Goal: Task Accomplishment & Management: Manage account settings

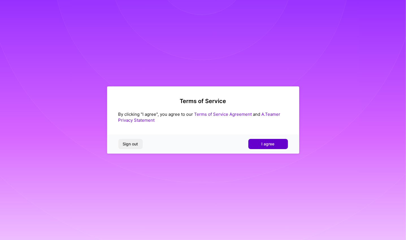
click at [262, 144] on span "I agree" at bounding box center [268, 144] width 13 height 6
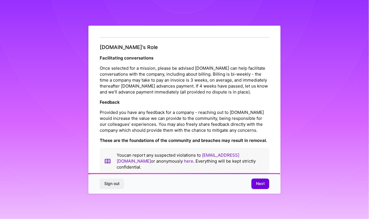
scroll to position [616, 0]
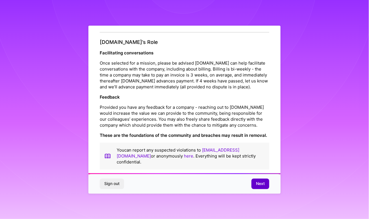
click at [260, 180] on button "Next" at bounding box center [261, 183] width 18 height 10
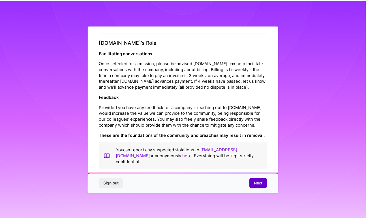
scroll to position [0, 0]
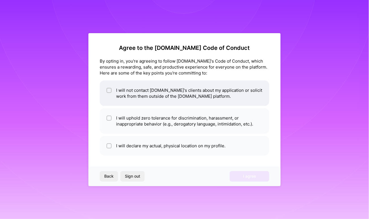
click at [111, 90] on div at bounding box center [109, 90] width 5 height 5
checkbox input "true"
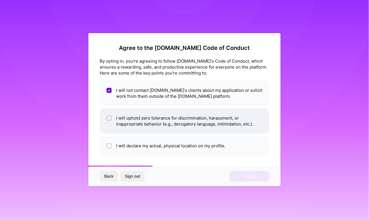
click at [111, 120] on div at bounding box center [109, 117] width 5 height 5
checkbox input "true"
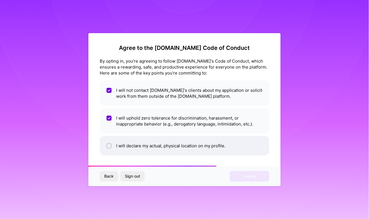
click at [108, 148] on li "I will declare my actual, physical location on my profile." at bounding box center [185, 146] width 170 height 20
checkbox input "true"
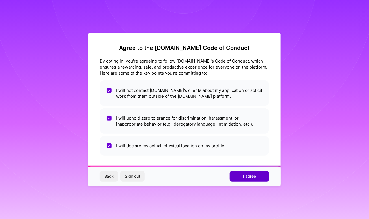
click at [255, 176] on span "I agree" at bounding box center [249, 176] width 13 height 6
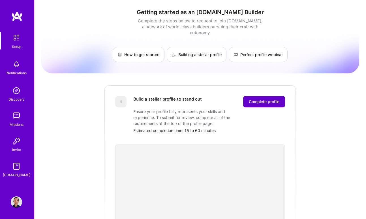
click at [274, 99] on span "Complete profile" at bounding box center [264, 102] width 31 height 6
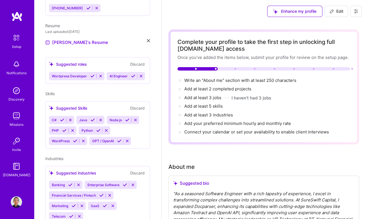
scroll to position [180, 0]
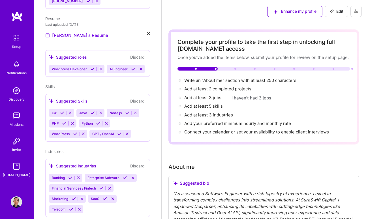
click at [70, 114] on icon at bounding box center [70, 113] width 4 height 4
click at [74, 115] on icon at bounding box center [73, 113] width 4 height 4
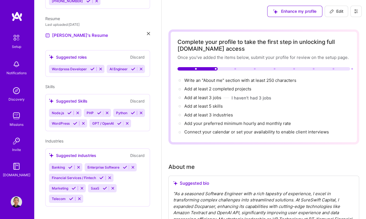
click at [78, 115] on icon at bounding box center [78, 113] width 4 height 4
click at [81, 125] on icon at bounding box center [83, 123] width 4 height 4
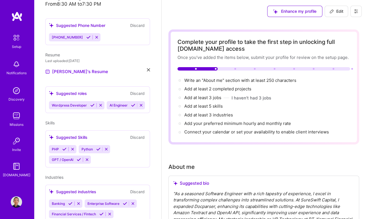
scroll to position [137, 0]
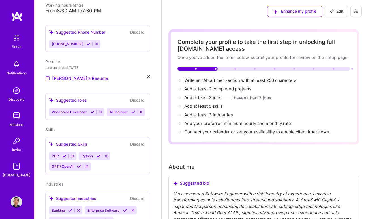
click at [102, 110] on icon at bounding box center [100, 112] width 4 height 4
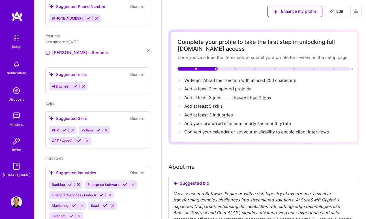
scroll to position [178, 0]
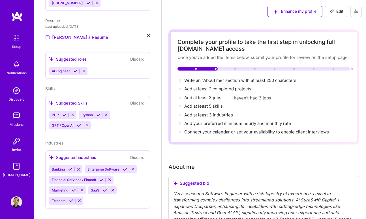
click at [11, 36] on img at bounding box center [16, 38] width 12 height 12
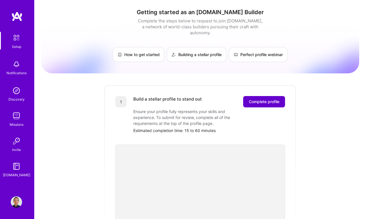
click at [264, 98] on button "Complete profile" at bounding box center [264, 101] width 42 height 11
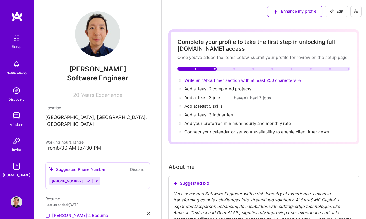
click at [210, 81] on span "Write an "About me" section with at least 250 characters →" at bounding box center [243, 79] width 118 height 5
select select "US"
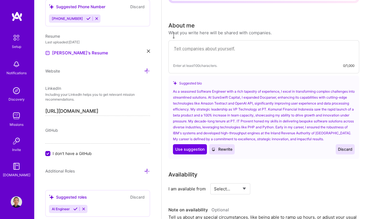
scroll to position [161, 0]
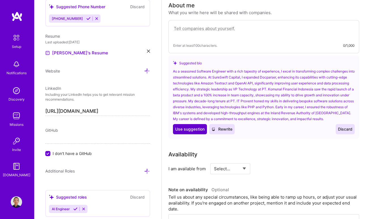
click at [192, 132] on span "Use suggestion" at bounding box center [189, 129] width 29 height 6
type textarea "As a seasoned Software Engineer with a rich tapestry of experience, I excel in …"
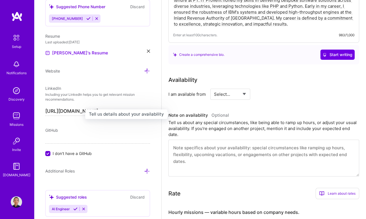
scroll to position [238, 0]
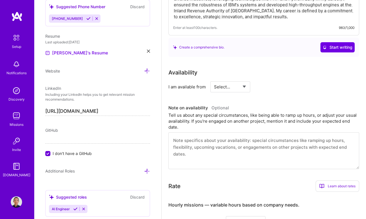
click at [235, 86] on select "Select... Right Now Future Date Not Available" at bounding box center [230, 86] width 33 height 14
select select "Right Now"
click at [214, 79] on select "Select... Right Now Future Date Not Available" at bounding box center [230, 86] width 33 height 14
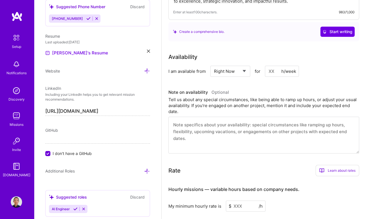
scroll to position [264, 0]
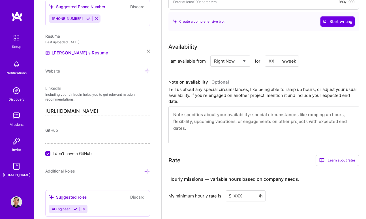
click at [274, 60] on input at bounding box center [282, 60] width 34 height 11
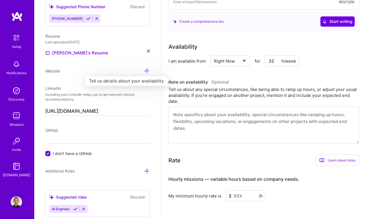
type input "32"
click at [277, 81] on h3 "Note on availability Optional" at bounding box center [263, 82] width 191 height 8
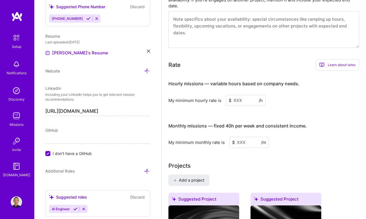
scroll to position [367, 0]
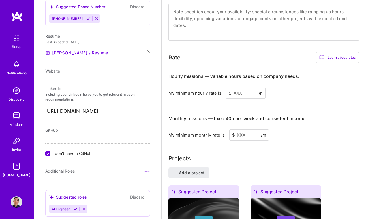
click at [242, 94] on input at bounding box center [246, 92] width 40 height 11
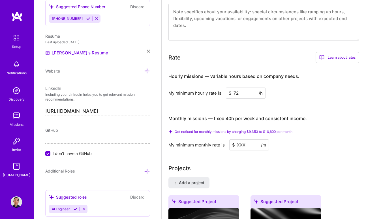
drag, startPoint x: 234, startPoint y: 90, endPoint x: 238, endPoint y: 91, distance: 4.1
click at [238, 91] on input "72" at bounding box center [246, 92] width 40 height 11
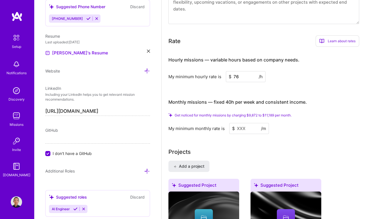
scroll to position [393, 0]
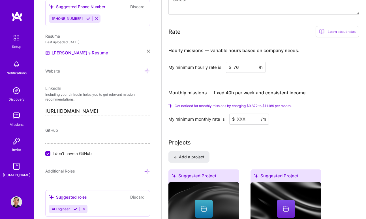
type input "76"
click at [330, 104] on div "Get noticed for monthly missions by charging $9,872 to $11,189 per month." at bounding box center [263, 106] width 191 height 4
click at [249, 116] on input at bounding box center [249, 118] width 40 height 11
click at [340, 32] on div "Learn about rates" at bounding box center [337, 31] width 44 height 11
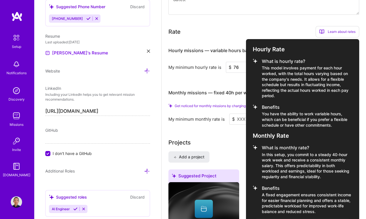
click at [361, 57] on div at bounding box center [183, 109] width 366 height 219
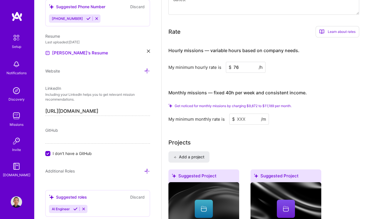
click at [241, 66] on input "76" at bounding box center [246, 67] width 40 height 11
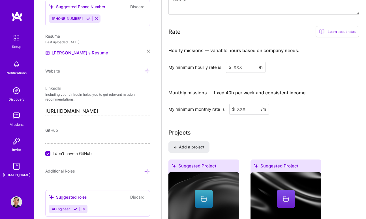
click at [238, 66] on input at bounding box center [246, 67] width 40 height 11
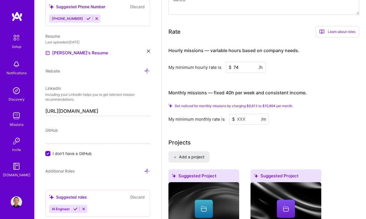
type input "74"
click at [243, 115] on input at bounding box center [249, 118] width 40 height 11
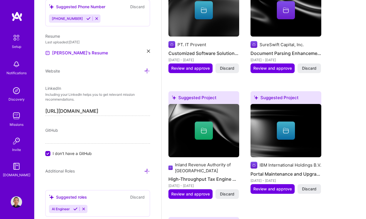
scroll to position [521, 0]
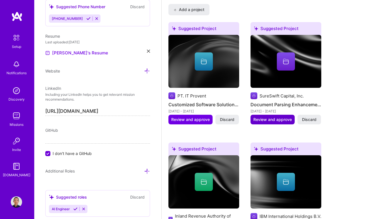
type input "7200"
click at [273, 117] on span "Review and approve" at bounding box center [272, 120] width 38 height 6
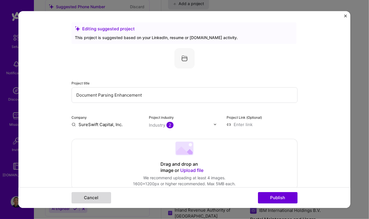
click at [93, 197] on button "Cancel" at bounding box center [92, 197] width 40 height 11
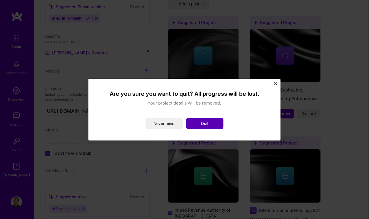
click at [214, 122] on button "Quit" at bounding box center [204, 123] width 37 height 11
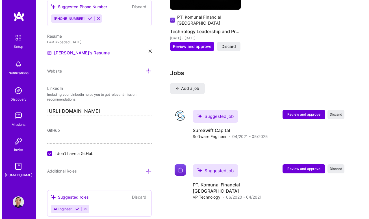
scroll to position [855, 0]
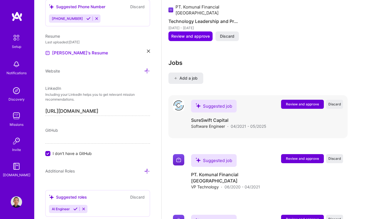
click at [303, 103] on span "Review and approve" at bounding box center [302, 104] width 33 height 5
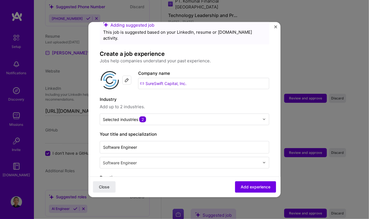
scroll to position [25, 0]
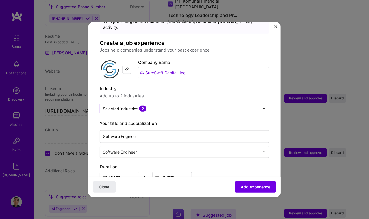
click at [265, 103] on div at bounding box center [266, 108] width 7 height 11
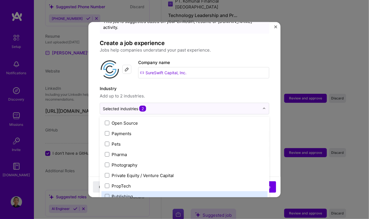
scroll to position [968, 0]
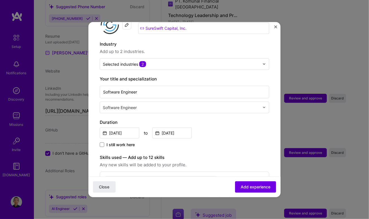
scroll to position [77, 0]
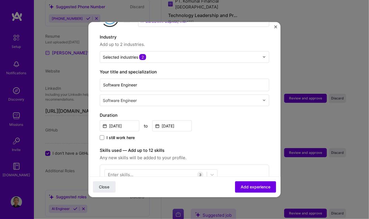
click at [264, 94] on div at bounding box center [266, 99] width 7 height 11
click at [270, 93] on form "Adding suggested job This job is suggested based on your LinkedIn, resume or [D…" at bounding box center [185, 201] width 192 height 491
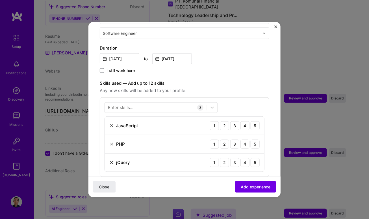
scroll to position [154, 0]
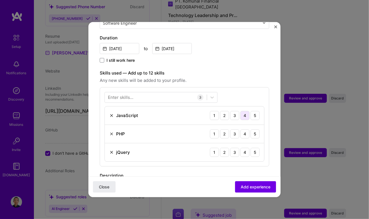
click at [242, 111] on div "4" at bounding box center [245, 115] width 9 height 9
click at [241, 129] on div "4" at bounding box center [245, 133] width 9 height 9
click at [242, 147] on div "4" at bounding box center [245, 151] width 9 height 9
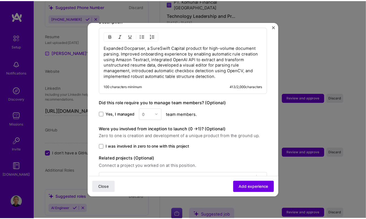
scroll to position [318, 0]
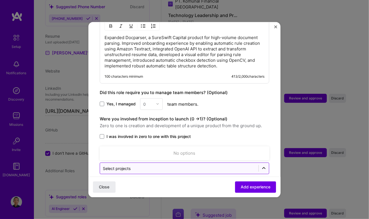
click at [261, 165] on icon at bounding box center [264, 168] width 6 height 6
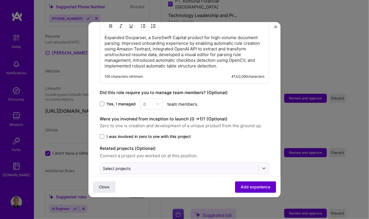
click at [247, 188] on span "Add experience" at bounding box center [256, 187] width 30 height 6
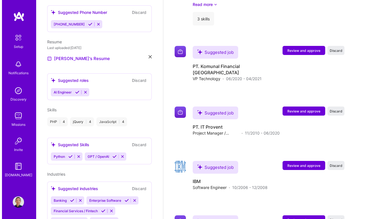
scroll to position [691, 0]
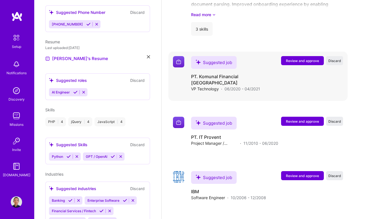
click at [316, 62] on span "Review and approve" at bounding box center [302, 60] width 33 height 5
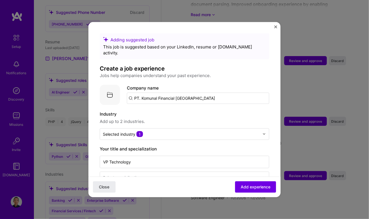
scroll to position [25, 0]
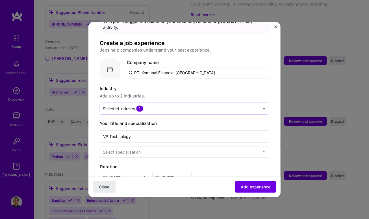
click at [263, 103] on div at bounding box center [266, 108] width 7 height 11
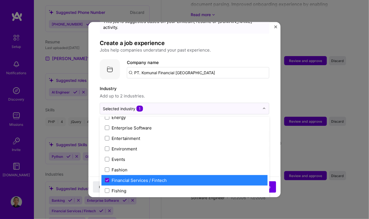
scroll to position [565, 0]
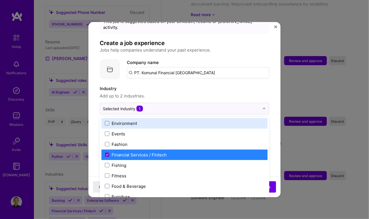
click at [272, 84] on form "Adding suggested job This job is suggested based on your LinkedIn, resume or [D…" at bounding box center [185, 215] width 192 height 415
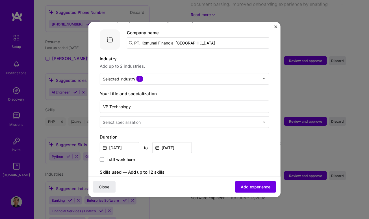
scroll to position [77, 0]
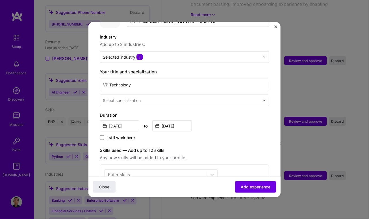
click at [263, 96] on div at bounding box center [266, 99] width 7 height 11
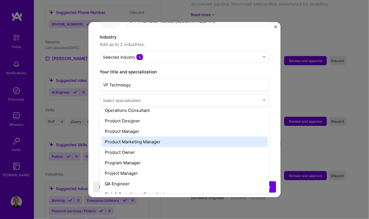
scroll to position [514, 0]
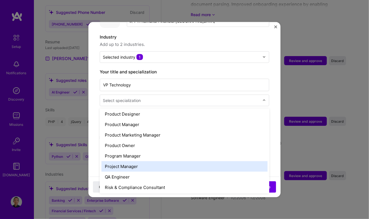
click at [168, 161] on div "Project Manager" at bounding box center [185, 166] width 166 height 10
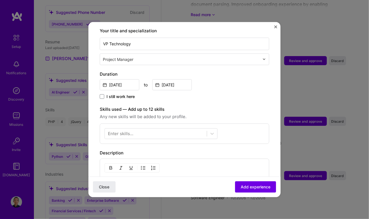
scroll to position [128, 0]
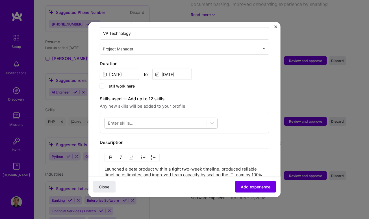
click at [188, 118] on div at bounding box center [156, 122] width 102 height 9
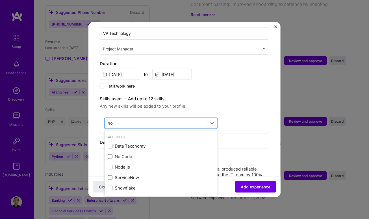
scroll to position [0, 0]
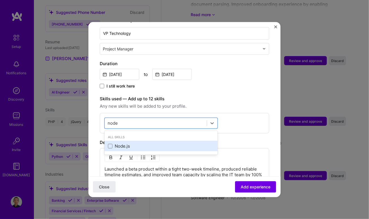
click at [164, 143] on div "Node.js" at bounding box center [161, 146] width 106 height 6
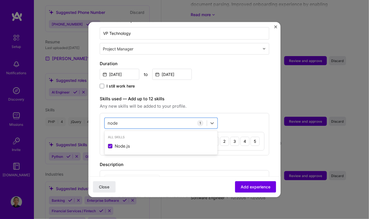
type input "node"
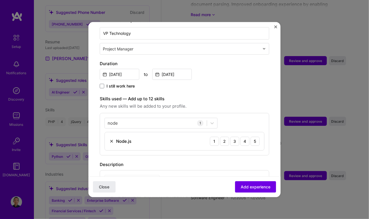
click at [248, 103] on div "Skills used — Add up to 12 skills Any new skills will be added to your profile.…" at bounding box center [185, 125] width 170 height 60
click at [212, 136] on div "1" at bounding box center [214, 140] width 9 height 9
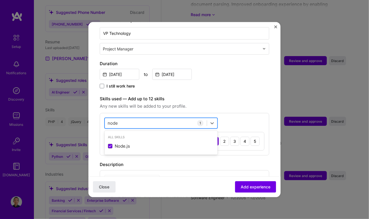
drag, startPoint x: 184, startPoint y: 117, endPoint x: 116, endPoint y: 116, distance: 67.6
click at [179, 118] on div "node node" at bounding box center [156, 122] width 102 height 9
click at [114, 120] on input "node" at bounding box center [113, 123] width 11 height 6
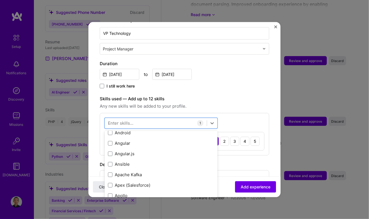
scroll to position [360, 0]
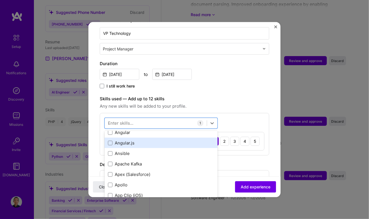
click at [188, 138] on div "Angular.js" at bounding box center [161, 142] width 113 height 10
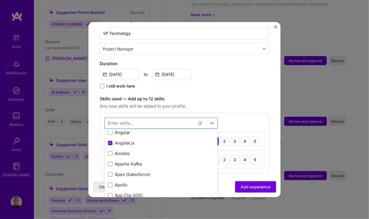
click at [273, 104] on form "Adding suggested job This job is suggested based on your LinkedIn, resume or [D…" at bounding box center [185, 133] width 192 height 456
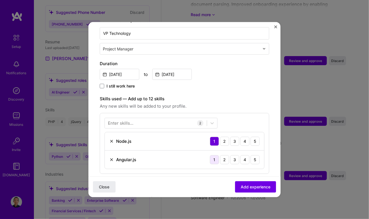
click at [212, 155] on div "1" at bounding box center [214, 159] width 9 height 9
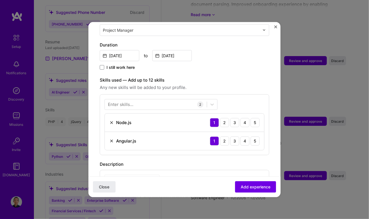
scroll to position [154, 0]
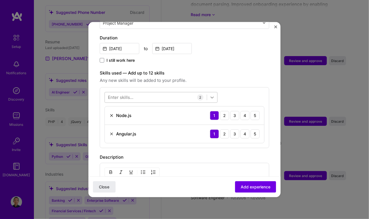
click at [210, 94] on icon at bounding box center [213, 97] width 6 height 6
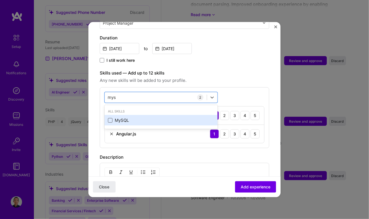
click at [111, 118] on span at bounding box center [110, 120] width 5 height 5
click at [0, 0] on input "checkbox" at bounding box center [0, 0] width 0 height 0
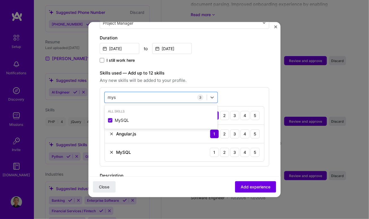
type input "mys"
click at [257, 77] on span "Any new skills will be added to your profile." at bounding box center [185, 80] width 170 height 7
click at [231, 147] on div "3" at bounding box center [235, 151] width 9 height 9
click at [272, 131] on form "Adding suggested job This job is suggested based on your LinkedIn, resume or [D…" at bounding box center [185, 116] width 192 height 474
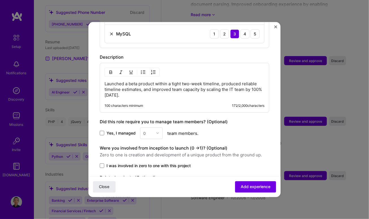
scroll to position [283, 0]
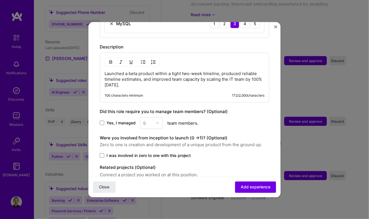
click at [114, 120] on span "Yes, I managed" at bounding box center [121, 123] width 29 height 6
click at [0, 0] on input "Yes, I managed" at bounding box center [0, 0] width 0 height 0
click at [158, 121] on img at bounding box center [157, 122] width 3 height 3
click at [149, 186] on div "11" at bounding box center [151, 191] width 19 height 10
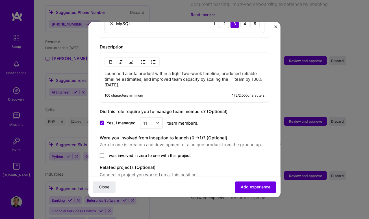
click at [265, 117] on div "Yes, I managed option 11, selected. Select is focused ,type to refine list, pre…" at bounding box center [185, 123] width 170 height 12
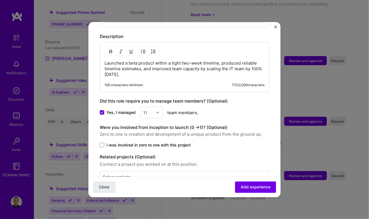
scroll to position [301, 0]
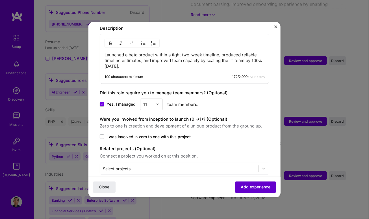
click at [266, 181] on button "Add experience" at bounding box center [255, 186] width 41 height 11
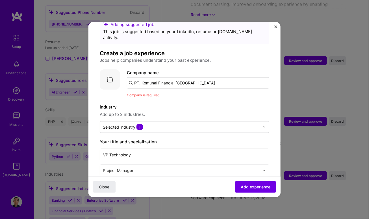
scroll to position [5, 0]
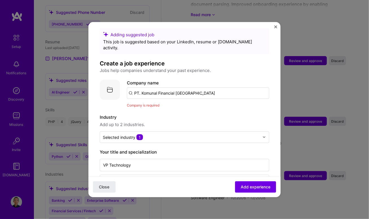
click at [217, 89] on input "PT. Komunal Financial [GEOGRAPHIC_DATA]" at bounding box center [198, 92] width 143 height 11
drag, startPoint x: 141, startPoint y: 86, endPoint x: 132, endPoint y: 88, distance: 8.7
click at [132, 88] on input "PT. Komunal Financial [GEOGRAPHIC_DATA]" at bounding box center [198, 92] width 143 height 11
click at [159, 87] on input "Komunal Financial [GEOGRAPHIC_DATA]" at bounding box center [198, 92] width 143 height 11
type input "PT. Komunal Financial [GEOGRAPHIC_DATA]"
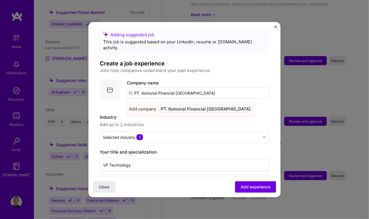
click at [175, 104] on div "PT. Komunal Financial [GEOGRAPHIC_DATA]" at bounding box center [206, 109] width 94 height 10
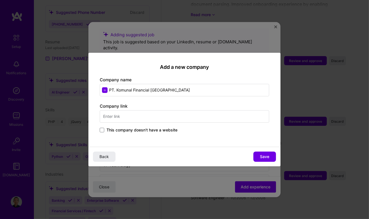
click at [167, 117] on input "text" at bounding box center [185, 116] width 170 height 12
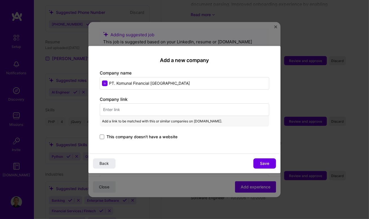
click at [115, 83] on input "PT. Komunal Financial [GEOGRAPHIC_DATA]" at bounding box center [185, 83] width 170 height 12
type input "PT Komunal Financial [GEOGRAPHIC_DATA]"
click at [134, 110] on input "text" at bounding box center [185, 109] width 170 height 12
paste input "[URL][DOMAIN_NAME]"
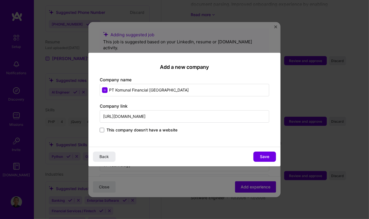
type input "[URL][DOMAIN_NAME]"
click at [263, 158] on span "Save" at bounding box center [264, 157] width 9 height 6
type input "PT Komunal Financial [GEOGRAPHIC_DATA]"
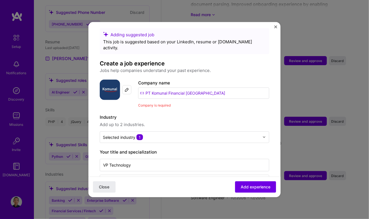
click at [156, 88] on input "PT Komunal Financial [GEOGRAPHIC_DATA]" at bounding box center [203, 92] width 131 height 11
click at [215, 92] on input "PT Komunal Financial [GEOGRAPHIC_DATA]" at bounding box center [203, 92] width 131 height 11
click at [143, 87] on input "PT Komunal Financial [GEOGRAPHIC_DATA]" at bounding box center [203, 92] width 131 height 11
click at [224, 87] on input "PT Komunal Financial [GEOGRAPHIC_DATA]" at bounding box center [203, 92] width 131 height 11
click at [265, 184] on span "Add experience" at bounding box center [256, 187] width 30 height 6
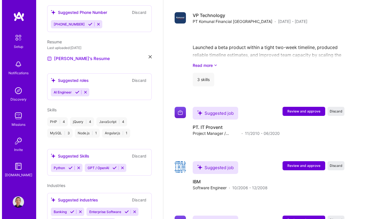
scroll to position [723, 0]
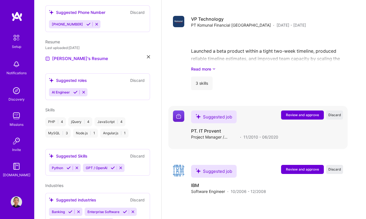
click at [314, 113] on span "Review and approve" at bounding box center [302, 114] width 33 height 5
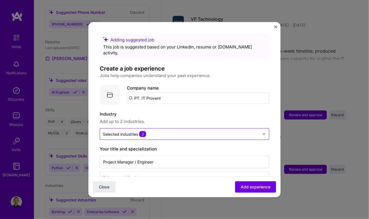
click at [263, 132] on img at bounding box center [264, 133] width 3 height 3
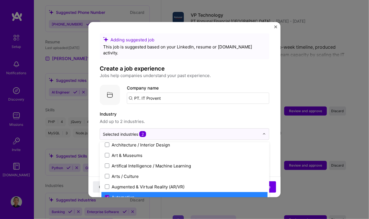
scroll to position [103, 0]
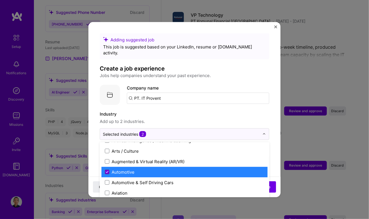
click at [109, 169] on span at bounding box center [107, 171] width 5 height 5
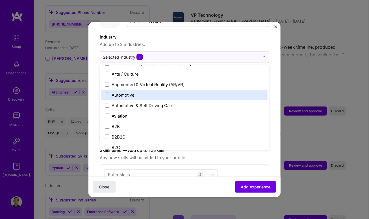
scroll to position [128, 0]
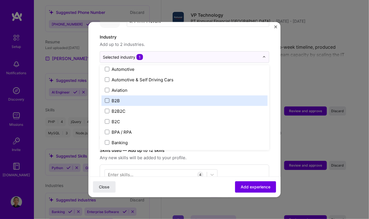
click at [106, 98] on span at bounding box center [107, 100] width 5 height 5
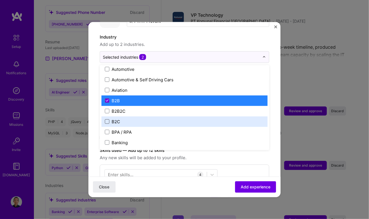
click at [107, 119] on span at bounding box center [107, 121] width 5 height 5
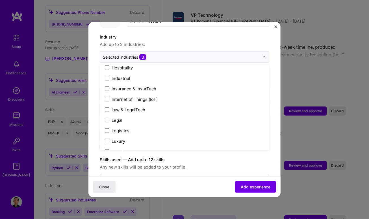
scroll to position [849, 0]
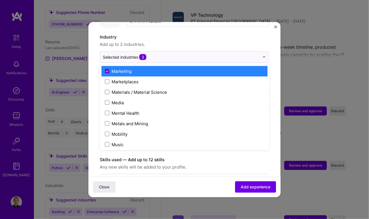
click at [106, 70] on icon at bounding box center [107, 71] width 3 height 2
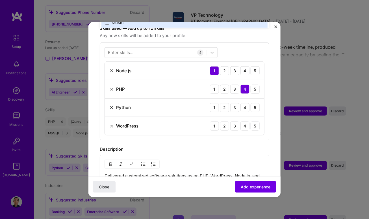
scroll to position [206, 0]
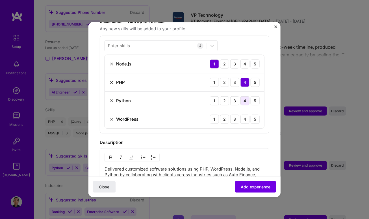
click at [241, 96] on div "4" at bounding box center [245, 100] width 9 height 9
click at [108, 111] on div "WordPress 1 2 3 4 5" at bounding box center [185, 119] width 160 height 18
click at [111, 117] on img at bounding box center [111, 119] width 5 height 5
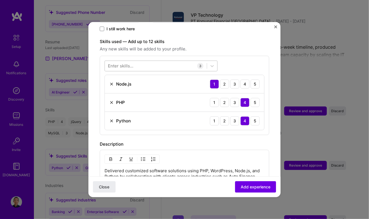
scroll to position [180, 0]
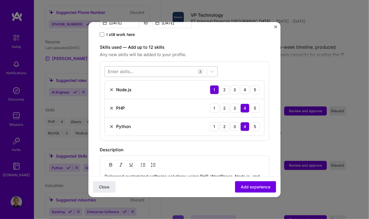
click at [159, 67] on div at bounding box center [156, 71] width 102 height 9
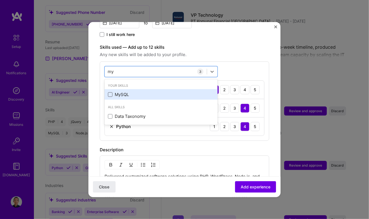
click at [111, 92] on span at bounding box center [110, 94] width 5 height 5
click at [0, 0] on input "checkbox" at bounding box center [0, 0] width 0 height 0
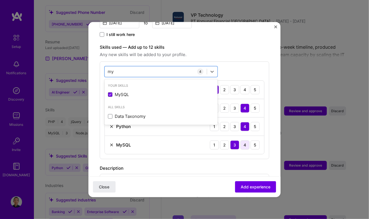
type input "my"
click at [243, 140] on div "4" at bounding box center [245, 144] width 9 height 9
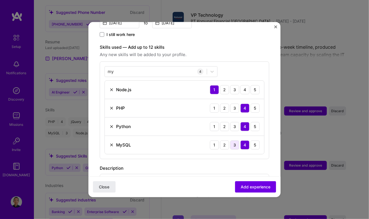
click at [231, 140] on div "3" at bounding box center [235, 144] width 9 height 9
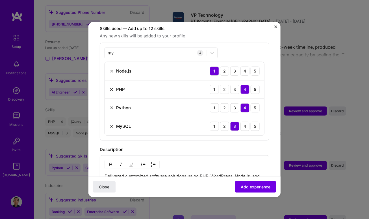
scroll to position [206, 0]
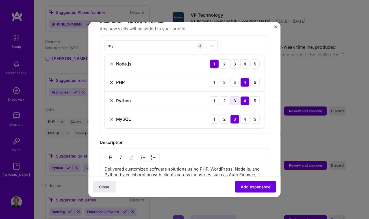
click at [231, 96] on div "3" at bounding box center [235, 100] width 9 height 9
click at [241, 96] on div "4" at bounding box center [245, 100] width 9 height 9
click at [234, 77] on div "3" at bounding box center [235, 81] width 9 height 9
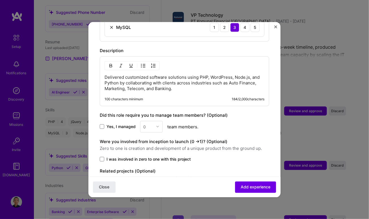
scroll to position [308, 0]
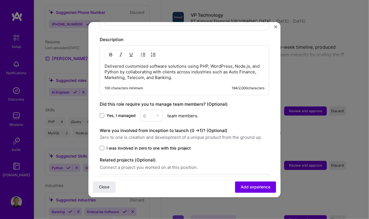
click at [159, 109] on div "0" at bounding box center [151, 115] width 23 height 12
click at [112, 113] on span "Yes, I managed" at bounding box center [121, 116] width 29 height 6
click at [0, 0] on input "Yes, I managed" at bounding box center [0, 0] width 0 height 0
click at [149, 112] on input "text" at bounding box center [148, 115] width 10 height 6
click at [150, 156] on div "4" at bounding box center [151, 161] width 19 height 10
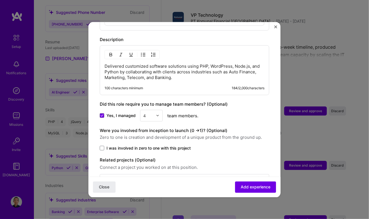
scroll to position [320, 0]
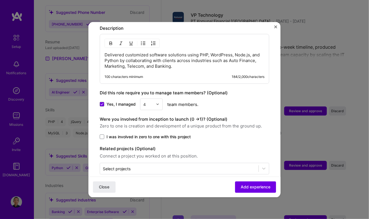
click at [130, 134] on span "I was involved in zero to one with this project" at bounding box center [149, 137] width 84 height 6
click at [0, 0] on input "I was involved in zero to one with this project" at bounding box center [0, 0] width 0 height 0
click at [253, 189] on span "Add experience" at bounding box center [256, 187] width 30 height 6
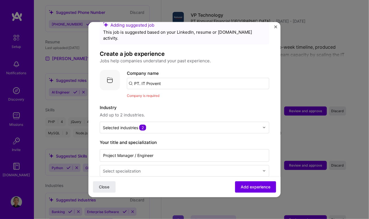
scroll to position [5, 0]
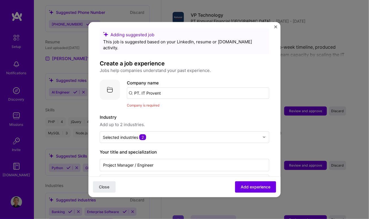
click at [171, 88] on input "PT. IT Provent" at bounding box center [198, 92] width 143 height 11
click at [157, 93] on div "Company name PT. IT Provent Company is required" at bounding box center [198, 93] width 143 height 29
click at [131, 87] on input "PT. IT Provent" at bounding box center [198, 92] width 143 height 11
click at [186, 87] on input "PT. IT Provent" at bounding box center [198, 92] width 143 height 11
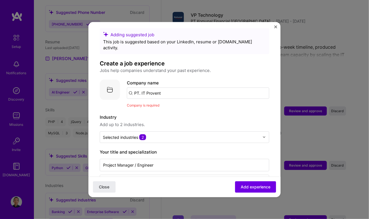
click at [186, 87] on input "PT. IT Provent" at bounding box center [198, 92] width 143 height 11
click at [186, 87] on input "text" at bounding box center [198, 92] width 143 height 11
paste input "PT. IT Provent"
type input "PT. IT Provent"
click at [174, 104] on div "PT. IT Provent" at bounding box center [175, 109] width 33 height 10
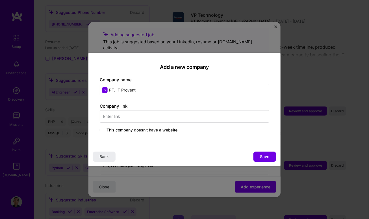
click at [160, 131] on span "This company doesn't have a website" at bounding box center [142, 130] width 71 height 6
click at [0, 0] on input "This company doesn't have a website" at bounding box center [0, 0] width 0 height 0
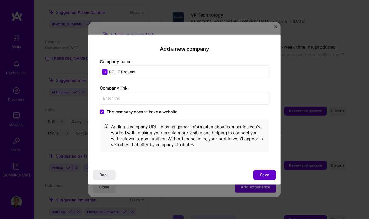
click at [265, 172] on span "Save" at bounding box center [264, 175] width 9 height 6
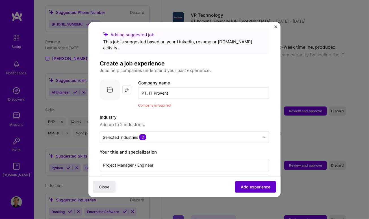
click at [267, 185] on button "Add experience" at bounding box center [255, 186] width 41 height 11
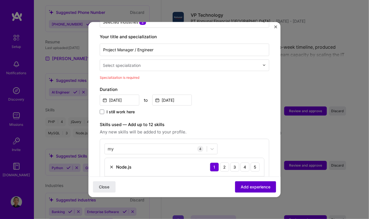
scroll to position [125, 0]
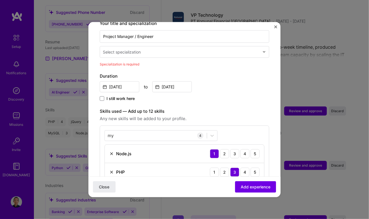
click at [263, 48] on div at bounding box center [266, 51] width 7 height 11
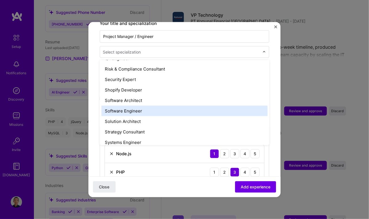
scroll to position [591, 0]
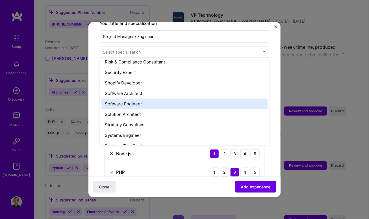
click at [216, 98] on div "Software Engineer" at bounding box center [185, 103] width 166 height 10
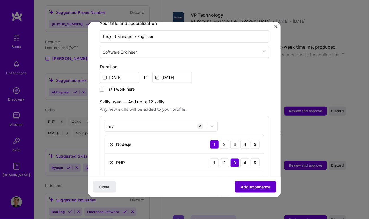
click at [266, 186] on span "Add experience" at bounding box center [256, 187] width 30 height 6
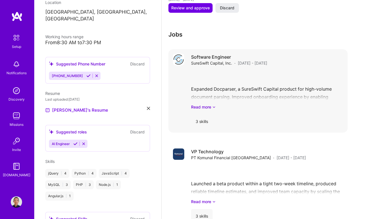
scroll to position [574, 0]
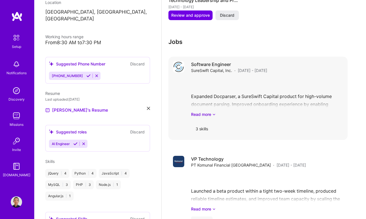
click at [203, 129] on div "3 skills" at bounding box center [201, 129] width 21 height 14
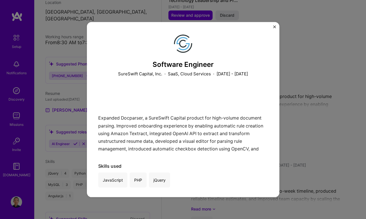
click at [336, 89] on div "Software Engineer SureSwift Capital, Inc. · SaaS, Cloud Services · [DATE] - [DA…" at bounding box center [183, 109] width 366 height 219
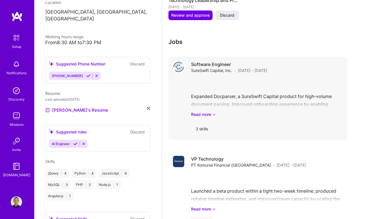
click at [285, 98] on div "Expanded Docparser, a SureSwift Capital product for high-volume document parsin…" at bounding box center [267, 97] width 152 height 39
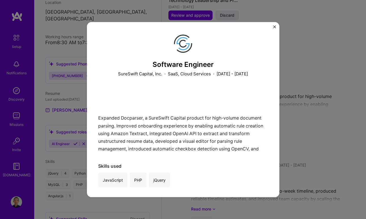
click at [322, 77] on div "Software Engineer SureSwift Capital, Inc. · SaaS, Cloud Services · [DATE] - [DA…" at bounding box center [183, 109] width 366 height 219
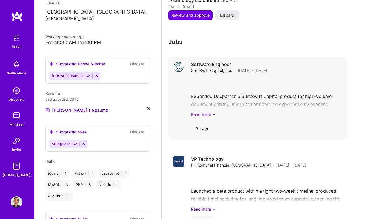
click at [197, 113] on link "Read more" at bounding box center [267, 114] width 152 height 6
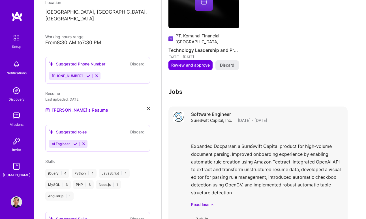
scroll to position [523, 0]
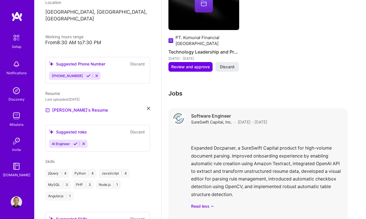
click at [267, 121] on span "[DATE] - [DATE]" at bounding box center [252, 122] width 29 height 6
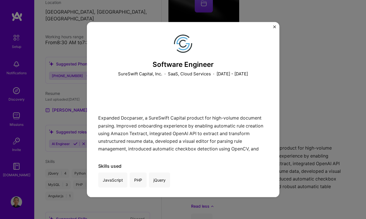
click at [339, 102] on div "Software Engineer SureSwift Capital, Inc. · SaaS, Cloud Services · [DATE] - [DA…" at bounding box center [183, 109] width 366 height 219
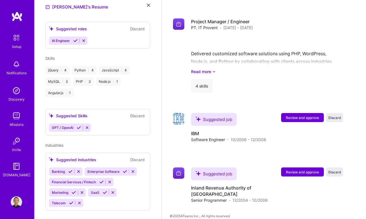
scroll to position [210, 0]
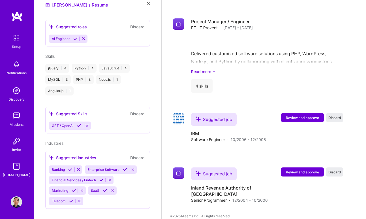
click at [70, 167] on icon at bounding box center [70, 169] width 4 height 4
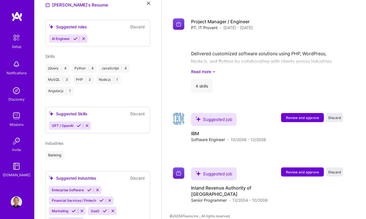
click at [102, 198] on icon at bounding box center [101, 200] width 4 height 4
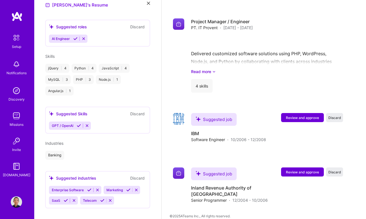
scroll to position [210, 0]
click at [64, 199] on icon at bounding box center [66, 201] width 4 height 4
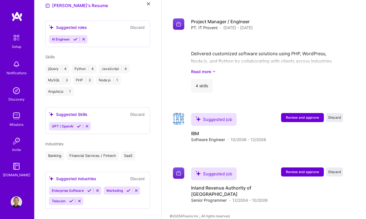
scroll to position [184, 0]
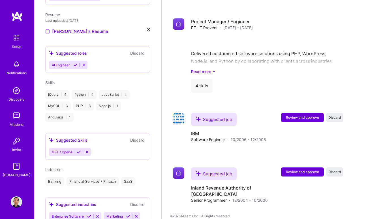
click at [117, 139] on div "Suggested Skills Discard GPT / OpenAI" at bounding box center [97, 146] width 105 height 27
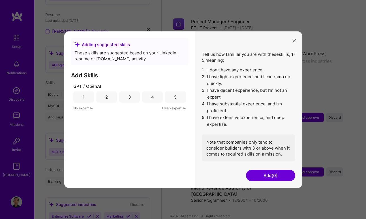
click at [110, 147] on div "GPT / OpenAI 1 2 3 4 5 No expertise Deep expertise" at bounding box center [129, 132] width 117 height 98
click at [295, 38] on button "modal" at bounding box center [293, 40] width 7 height 9
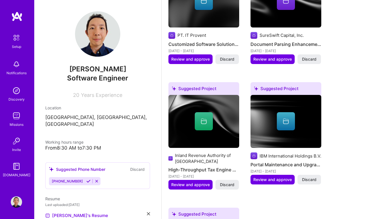
scroll to position [246, 0]
